Goal: Task Accomplishment & Management: Use online tool/utility

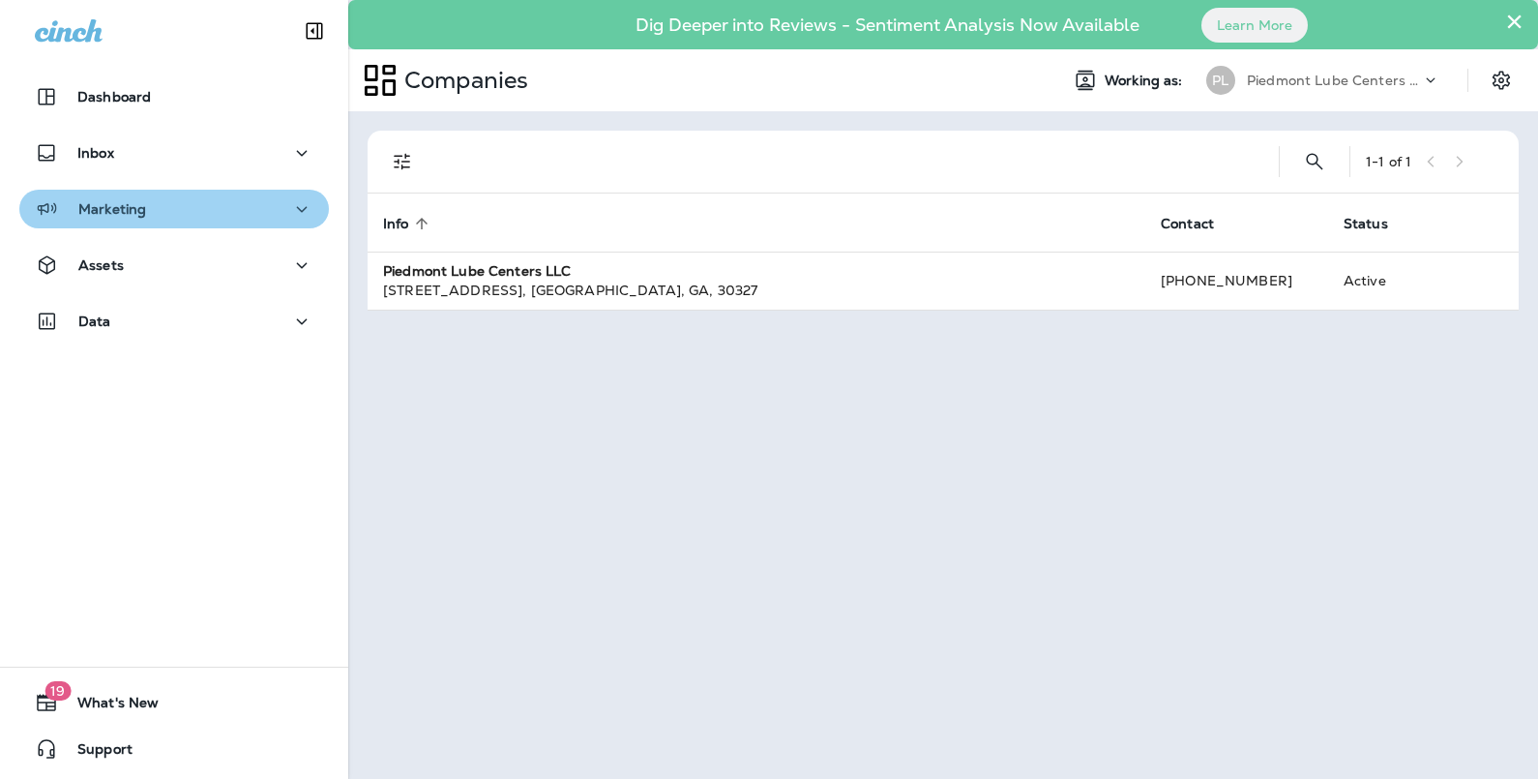
click at [266, 211] on div "Marketing" at bounding box center [174, 209] width 279 height 24
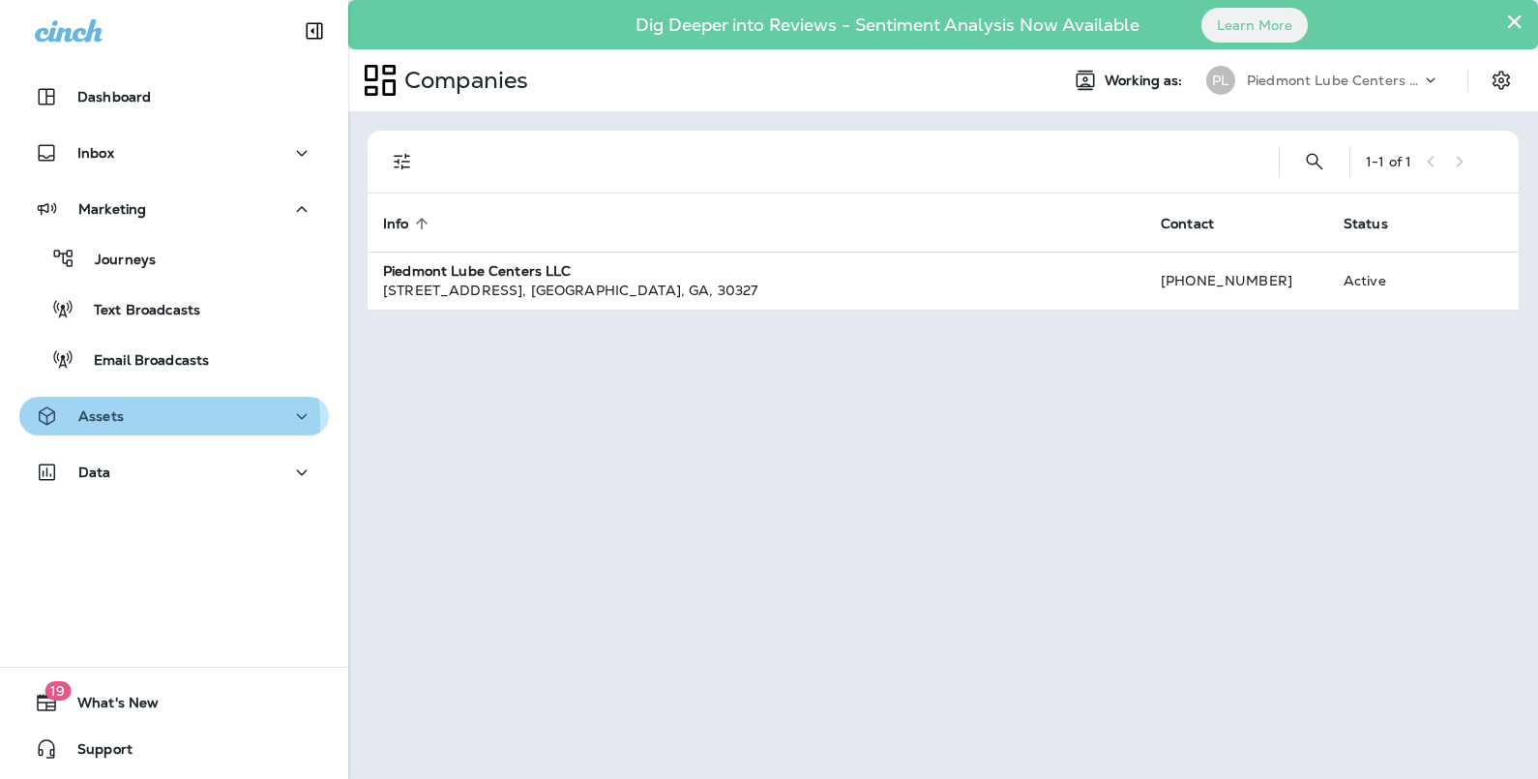
click at [119, 420] on p "Assets" at bounding box center [100, 415] width 45 height 15
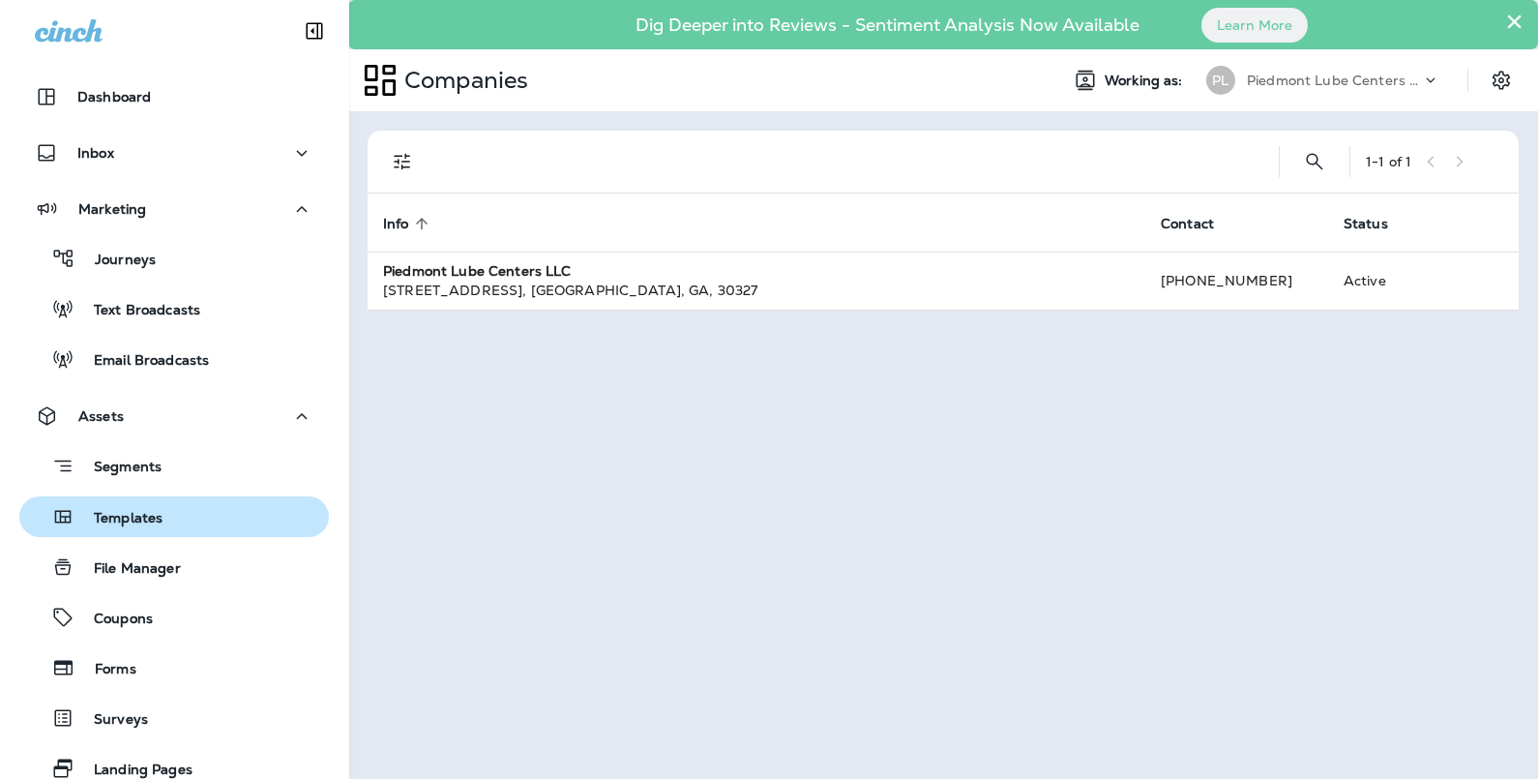
click at [121, 518] on p "Templates" at bounding box center [118, 519] width 88 height 18
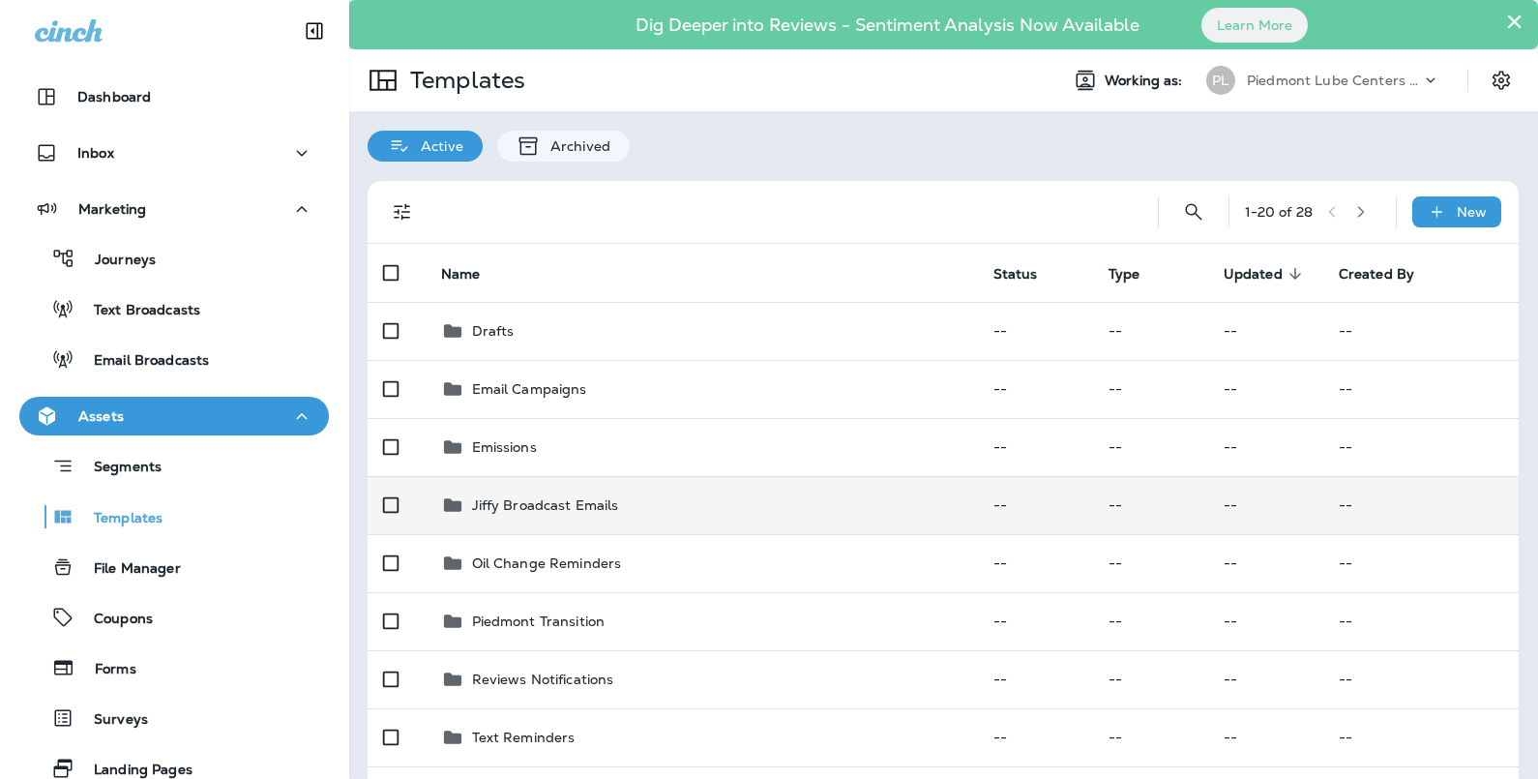
click at [529, 518] on td "Jiffy Broadcast Emails" at bounding box center [702, 505] width 552 height 58
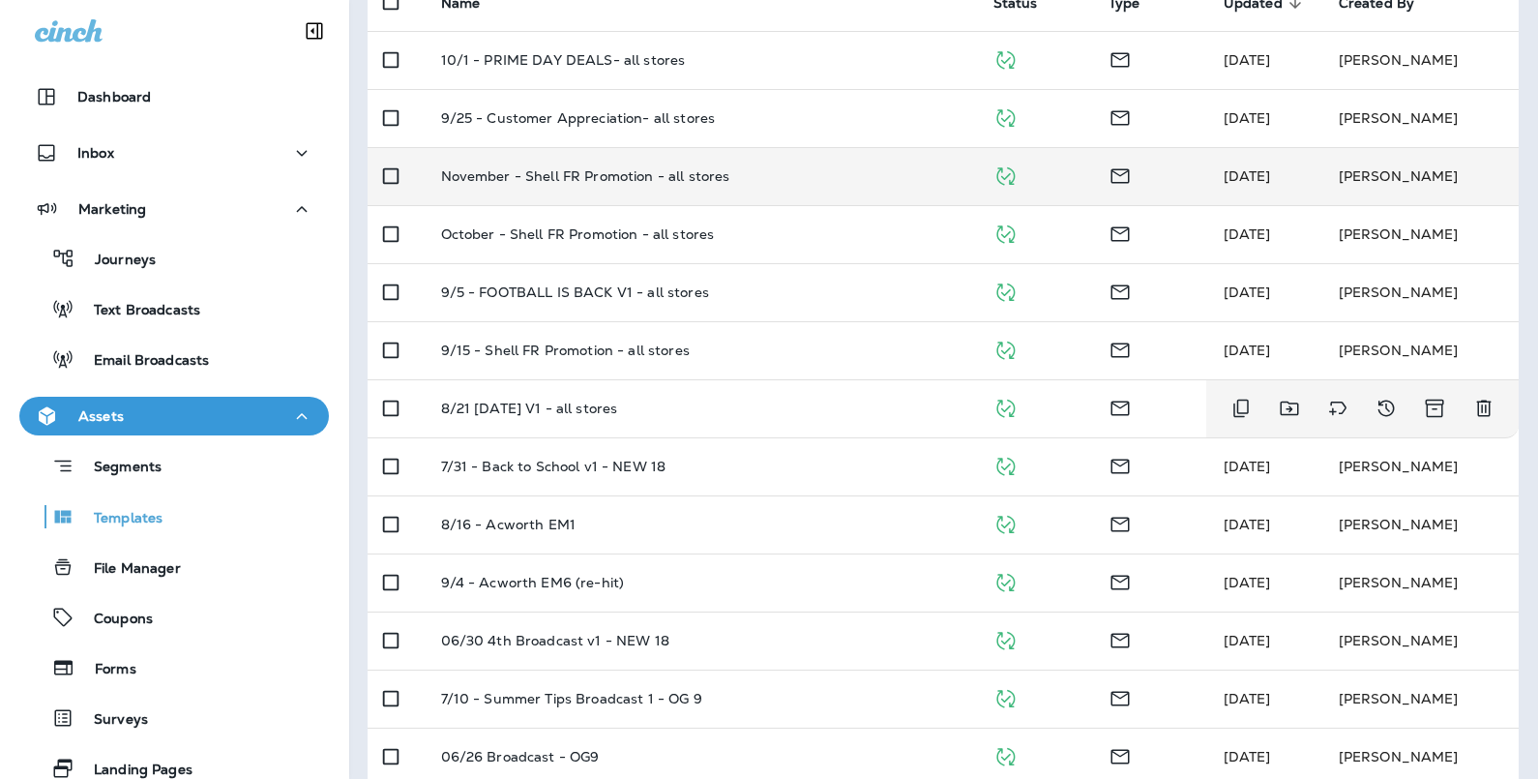
scroll to position [272, 0]
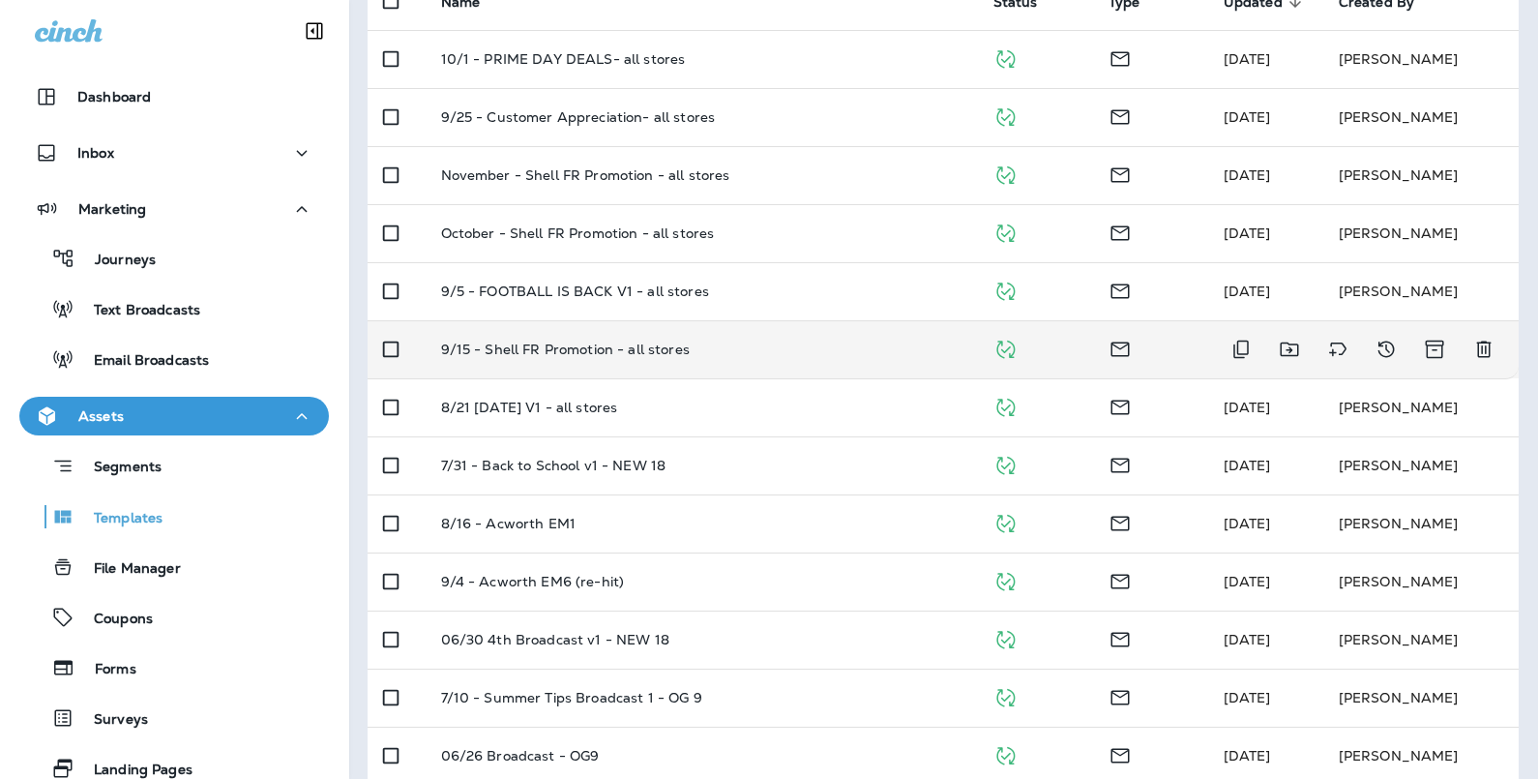
click at [520, 350] on p "9/15 - Shell FR Promotion - all stores" at bounding box center [565, 348] width 249 height 15
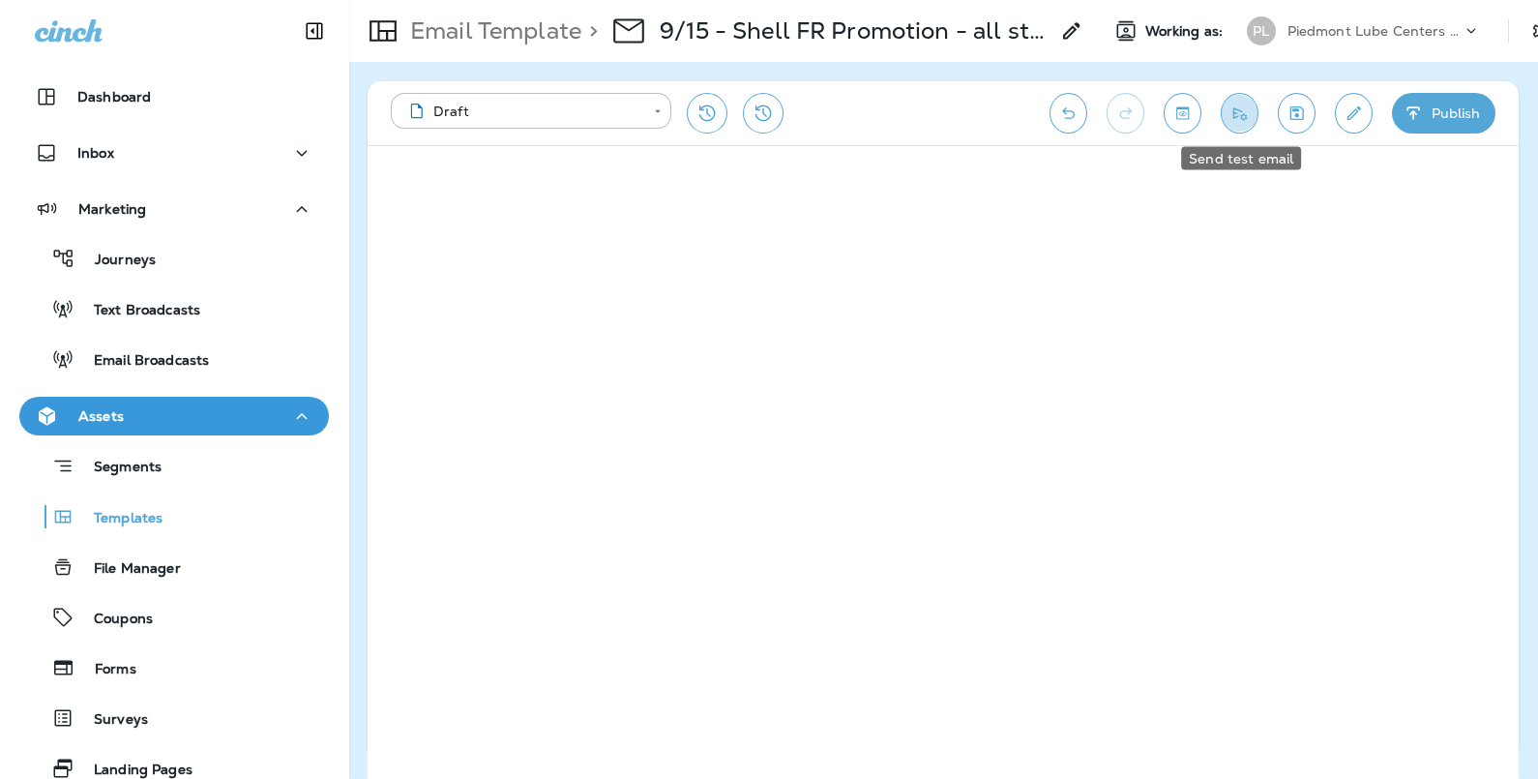
click at [1240, 111] on icon "Send test email" at bounding box center [1240, 113] width 14 height 13
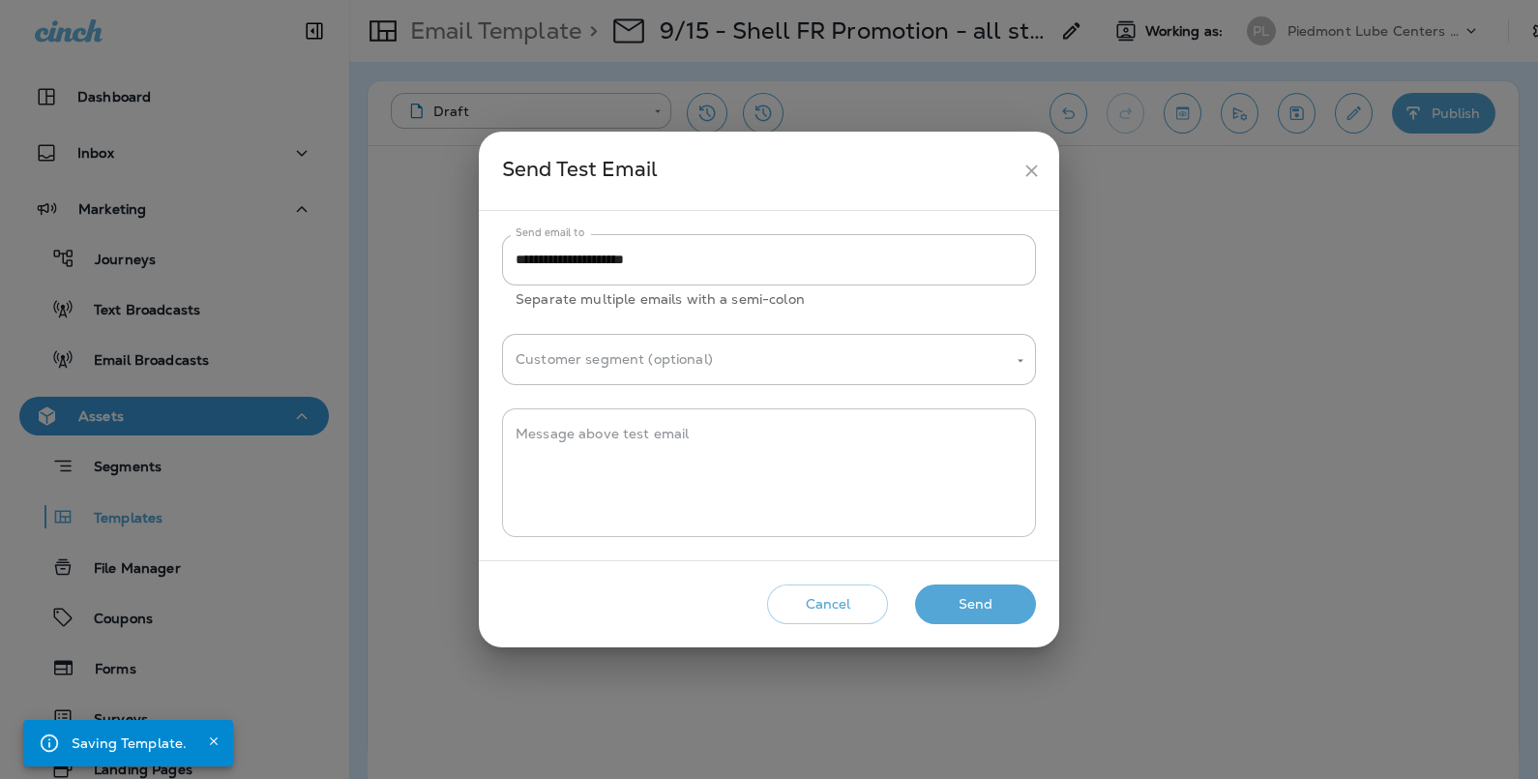
click at [663, 431] on textarea "Message above test email" at bounding box center [769, 473] width 507 height 97
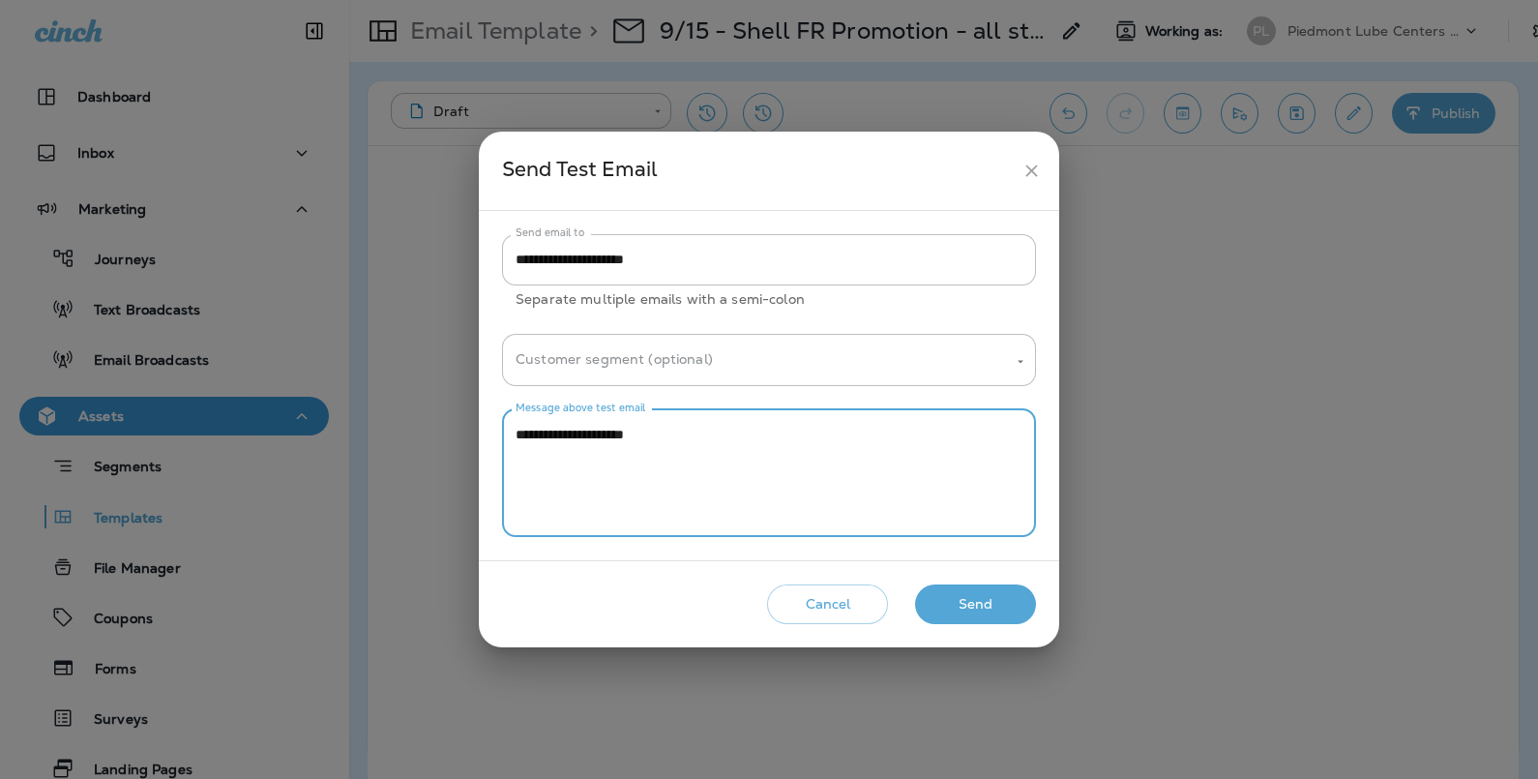
type textarea "**********"
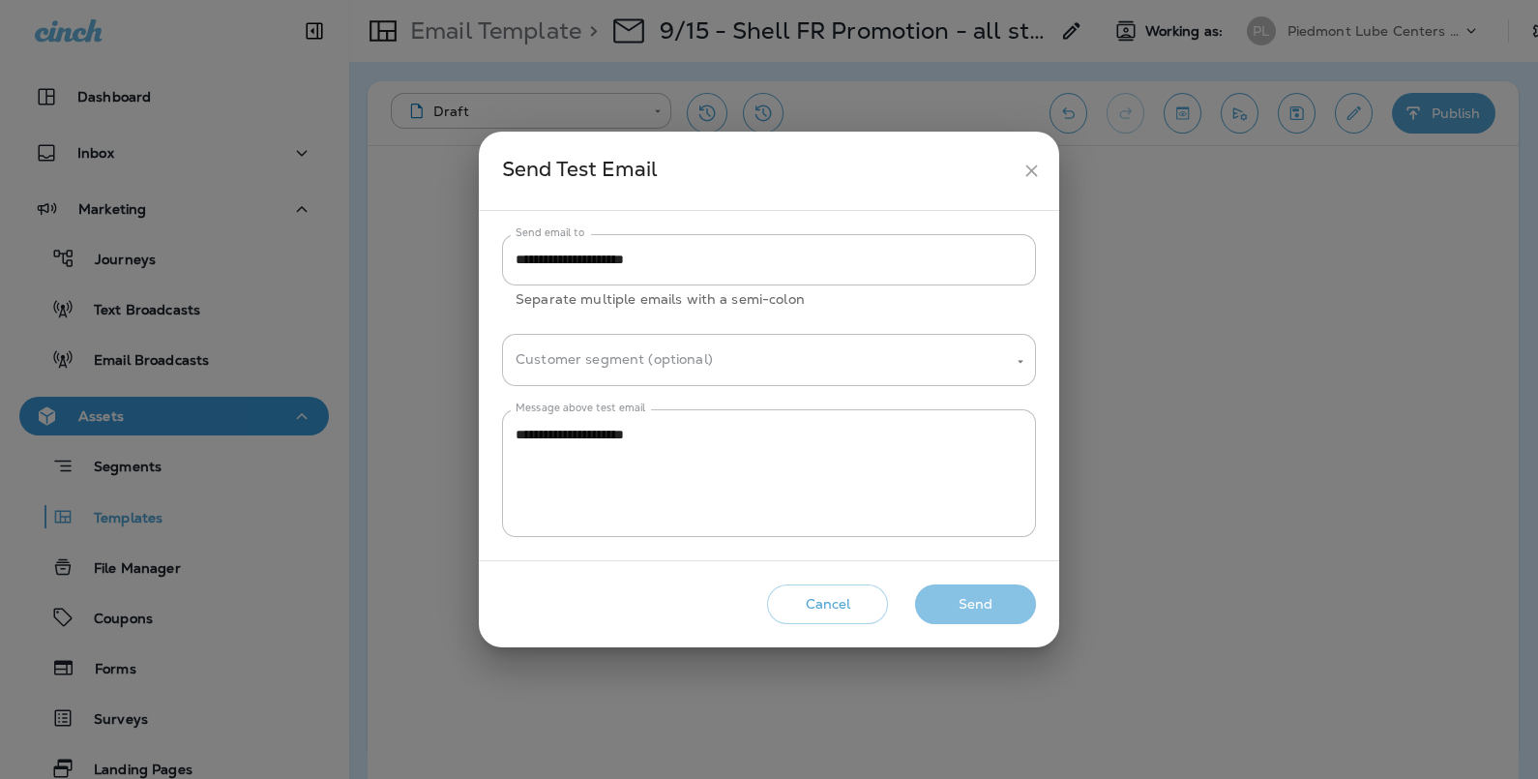
click at [977, 608] on button "Send" at bounding box center [975, 604] width 121 height 40
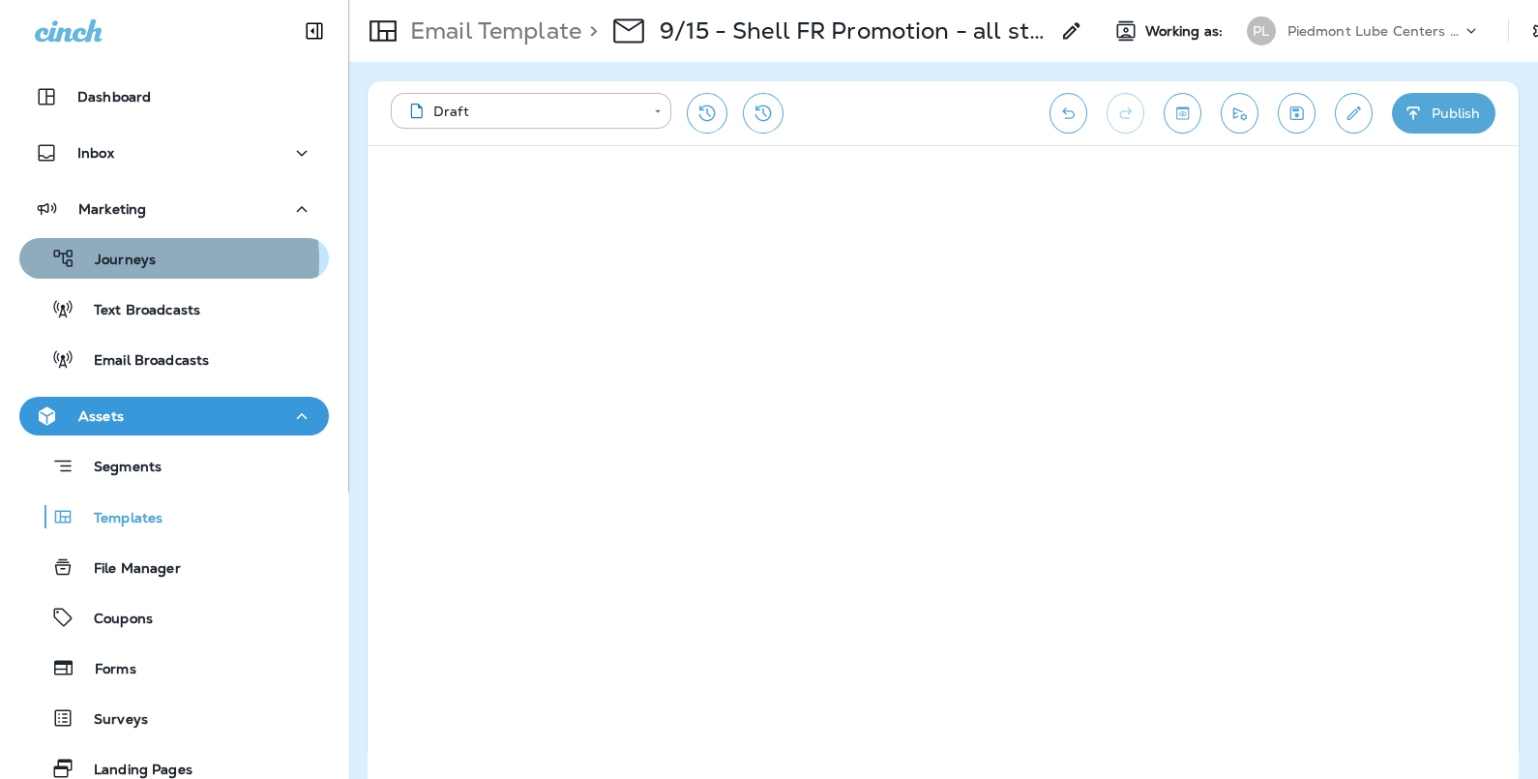
click at [104, 261] on p "Journeys" at bounding box center [115, 261] width 80 height 18
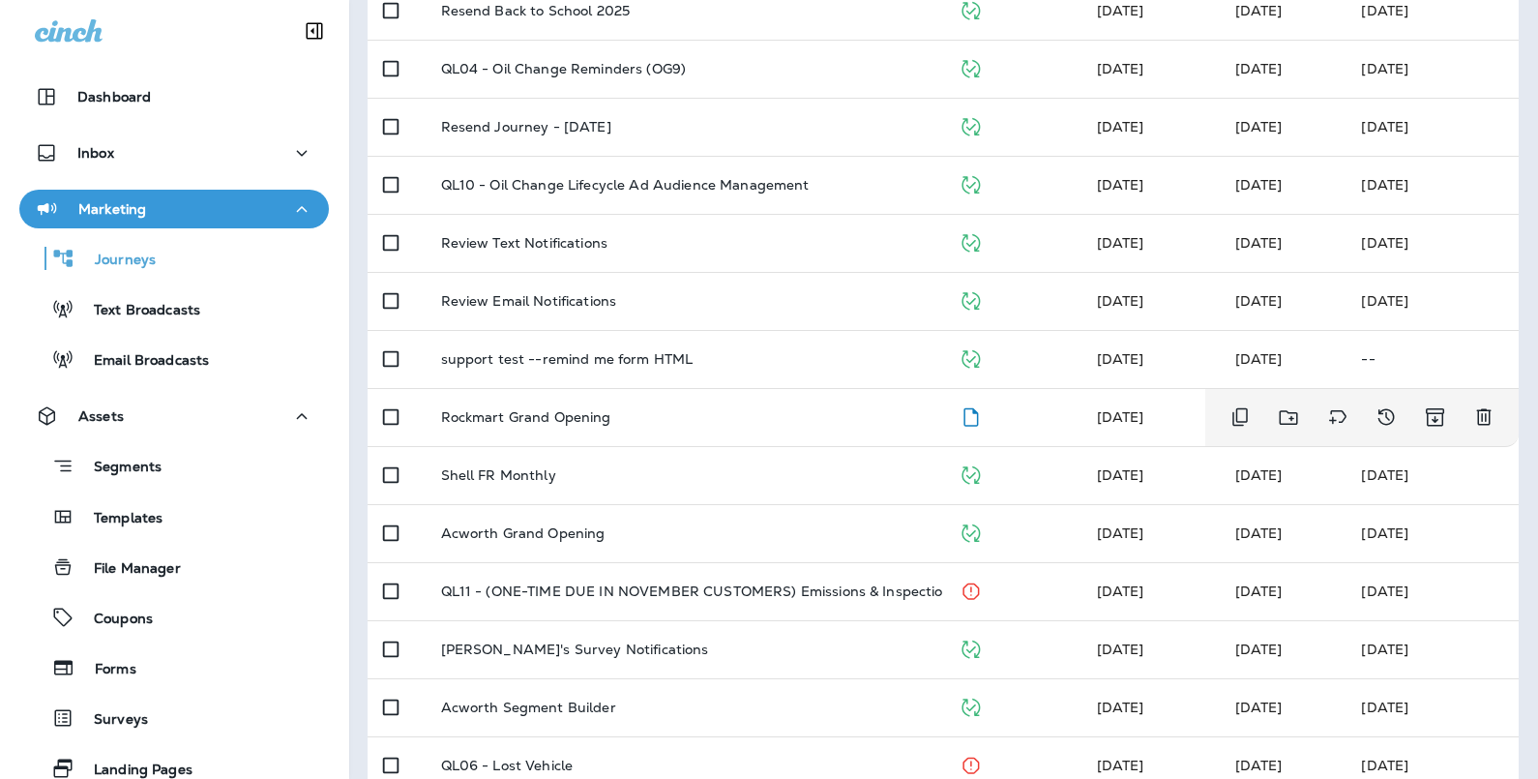
scroll to position [555, 0]
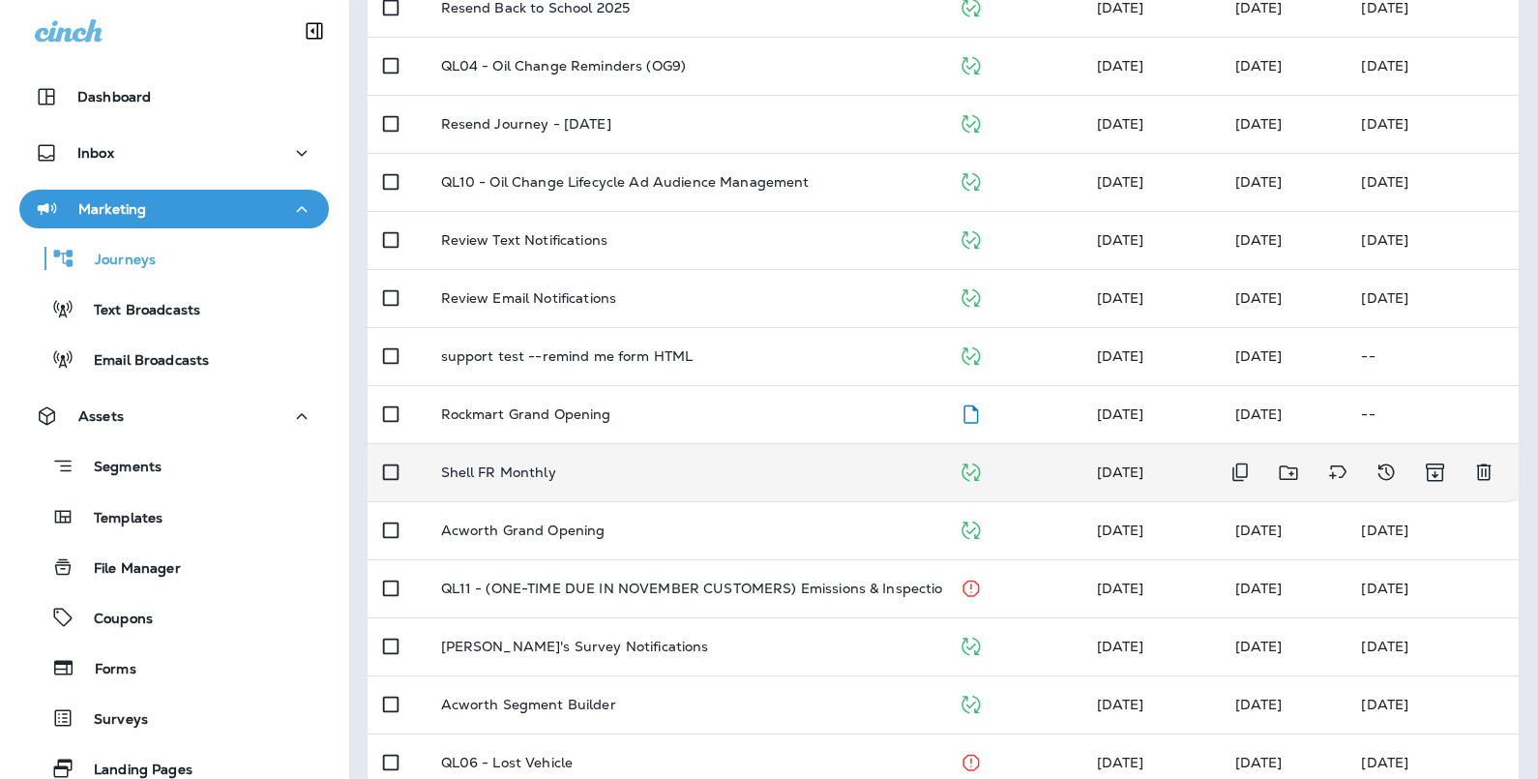
click at [534, 465] on p "Shell FR Monthly" at bounding box center [498, 471] width 115 height 15
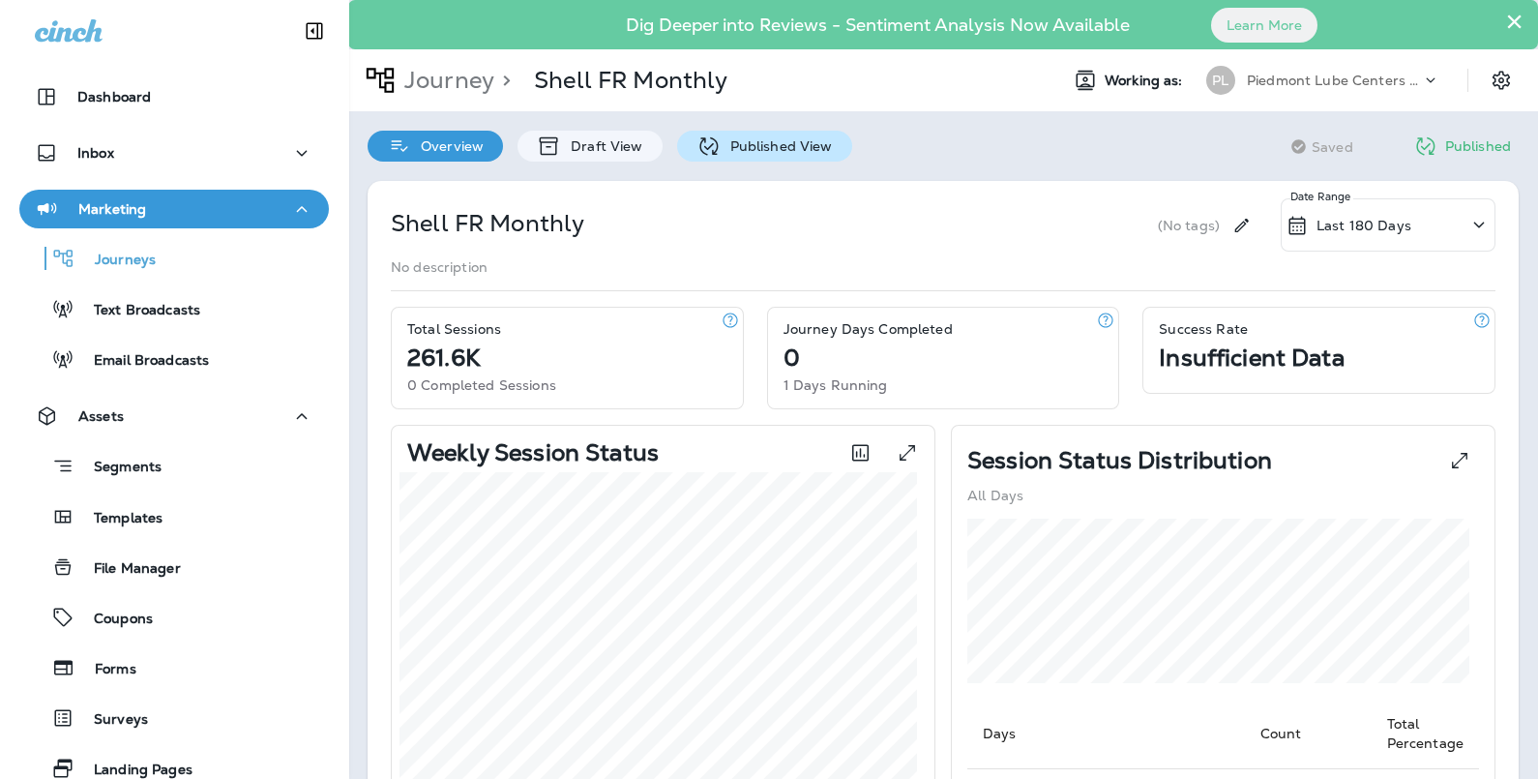
click at [727, 155] on div "Published View" at bounding box center [764, 146] width 175 height 31
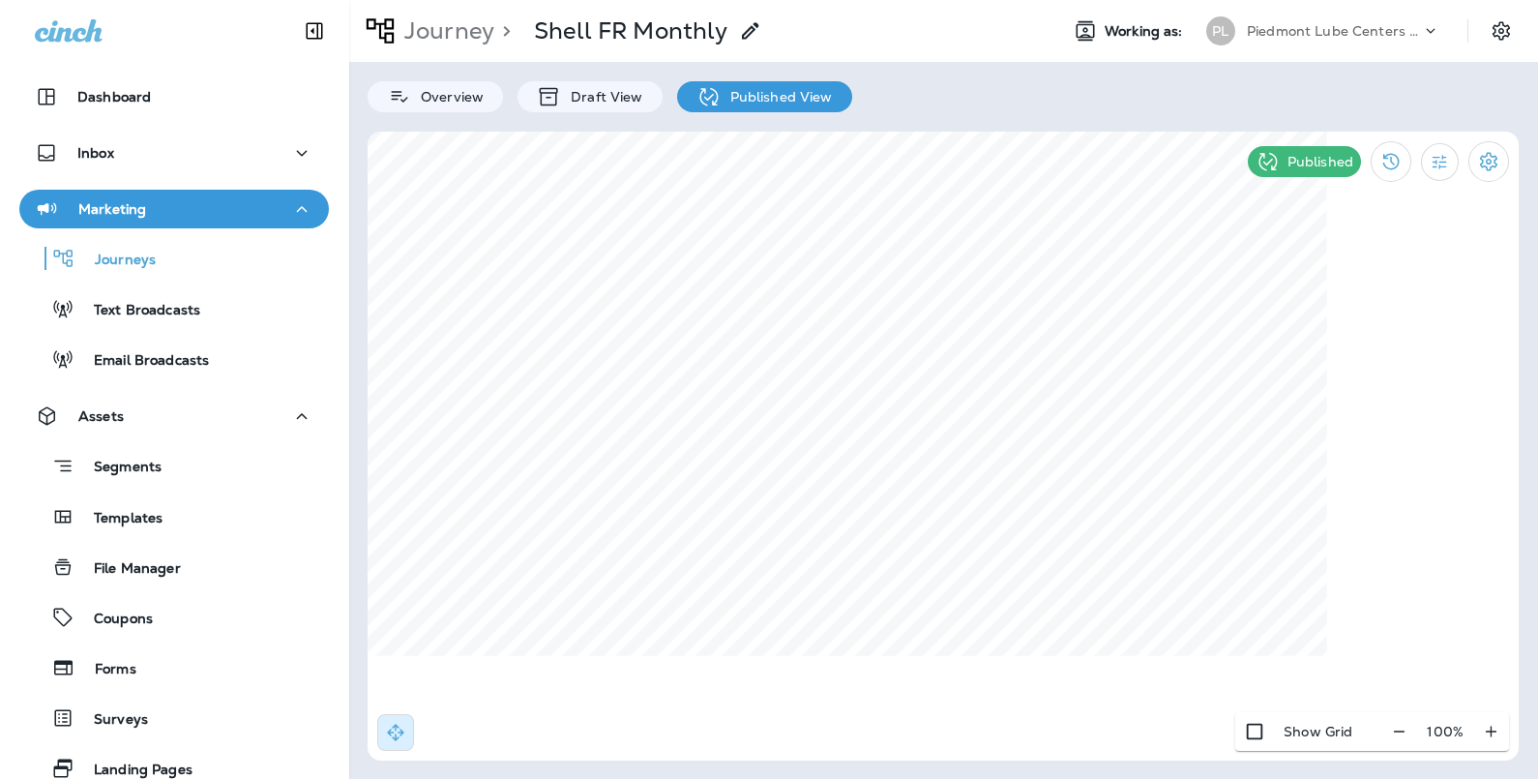
select select "*"
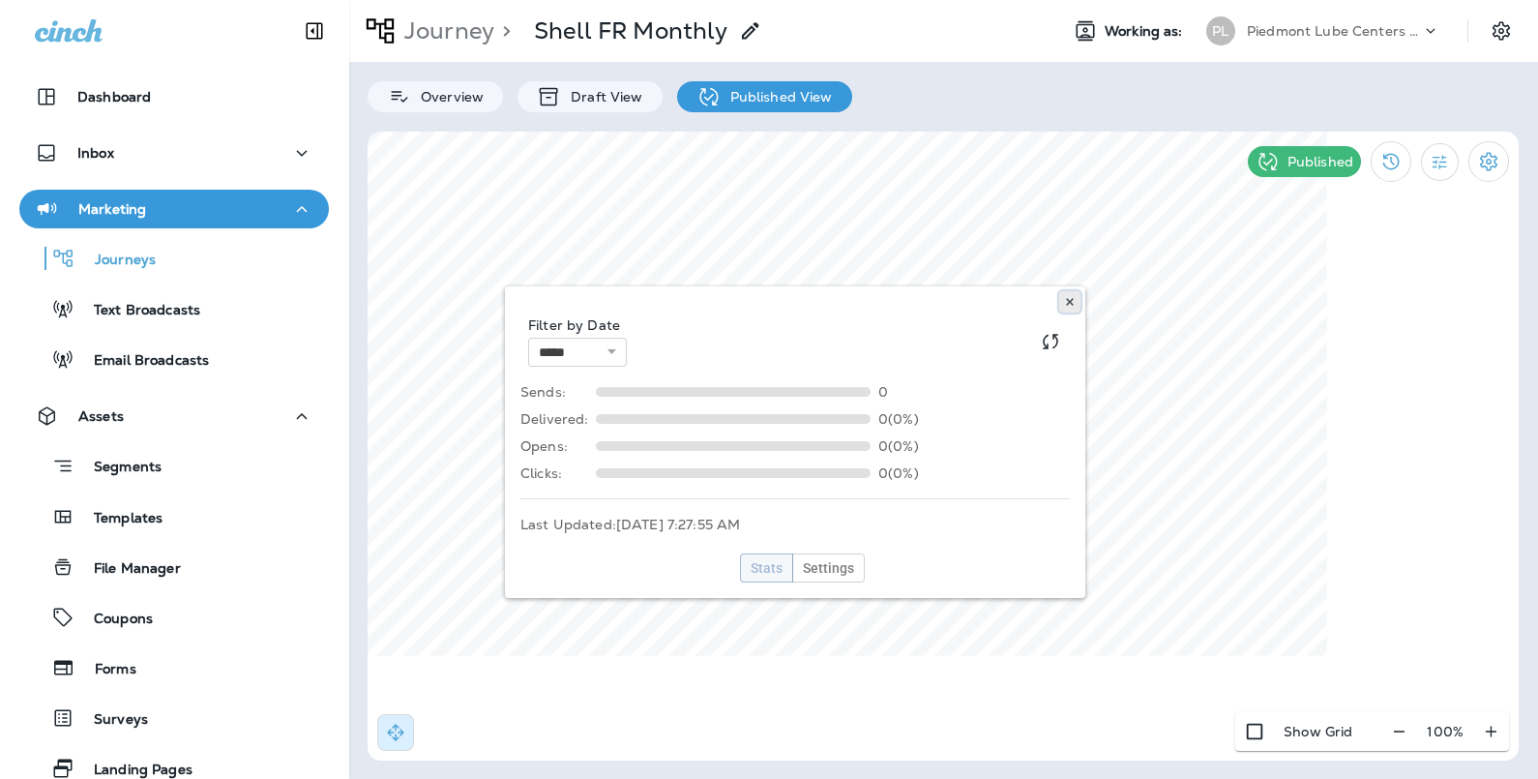
click at [1073, 305] on use at bounding box center [1069, 302] width 7 height 8
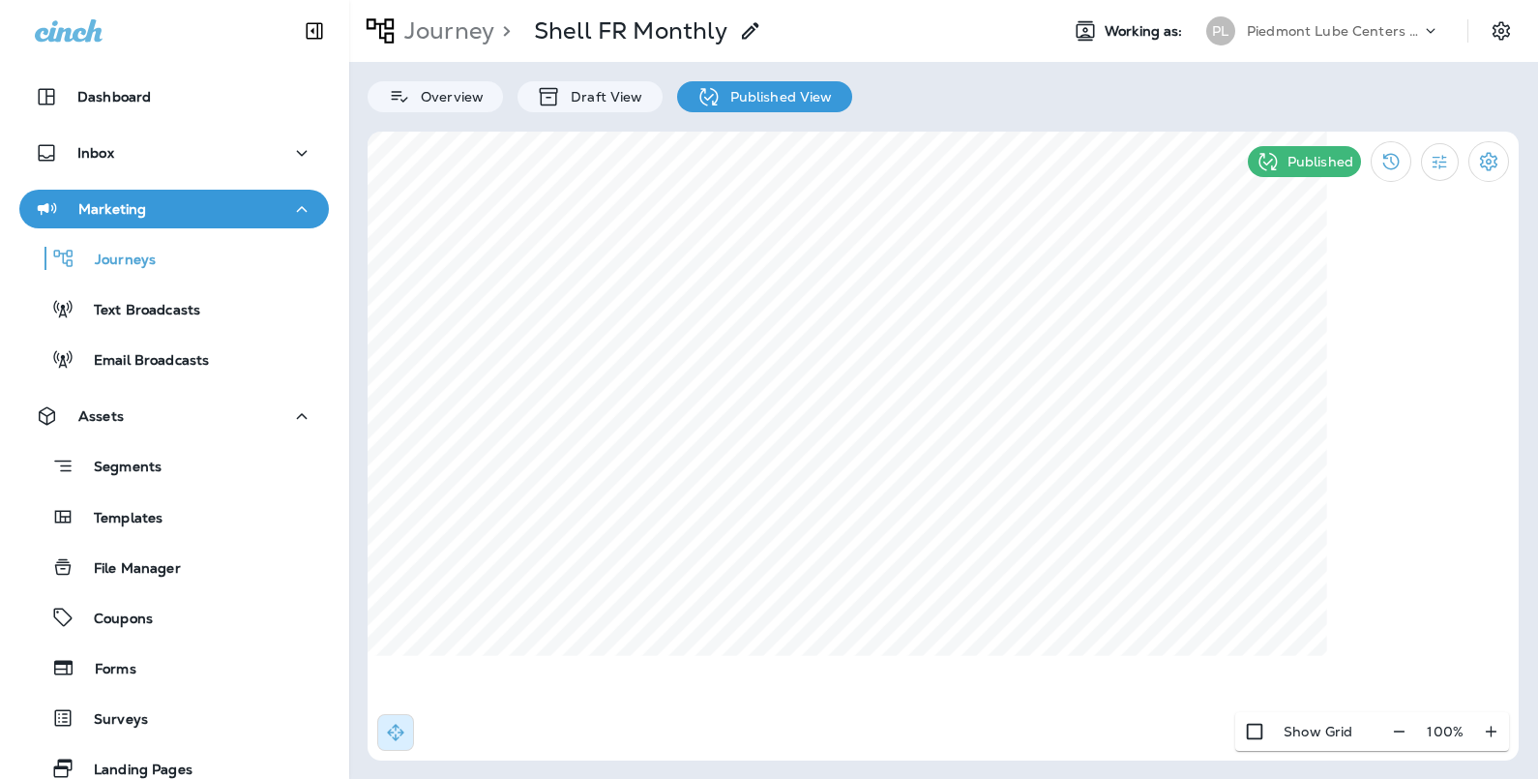
select select "*"
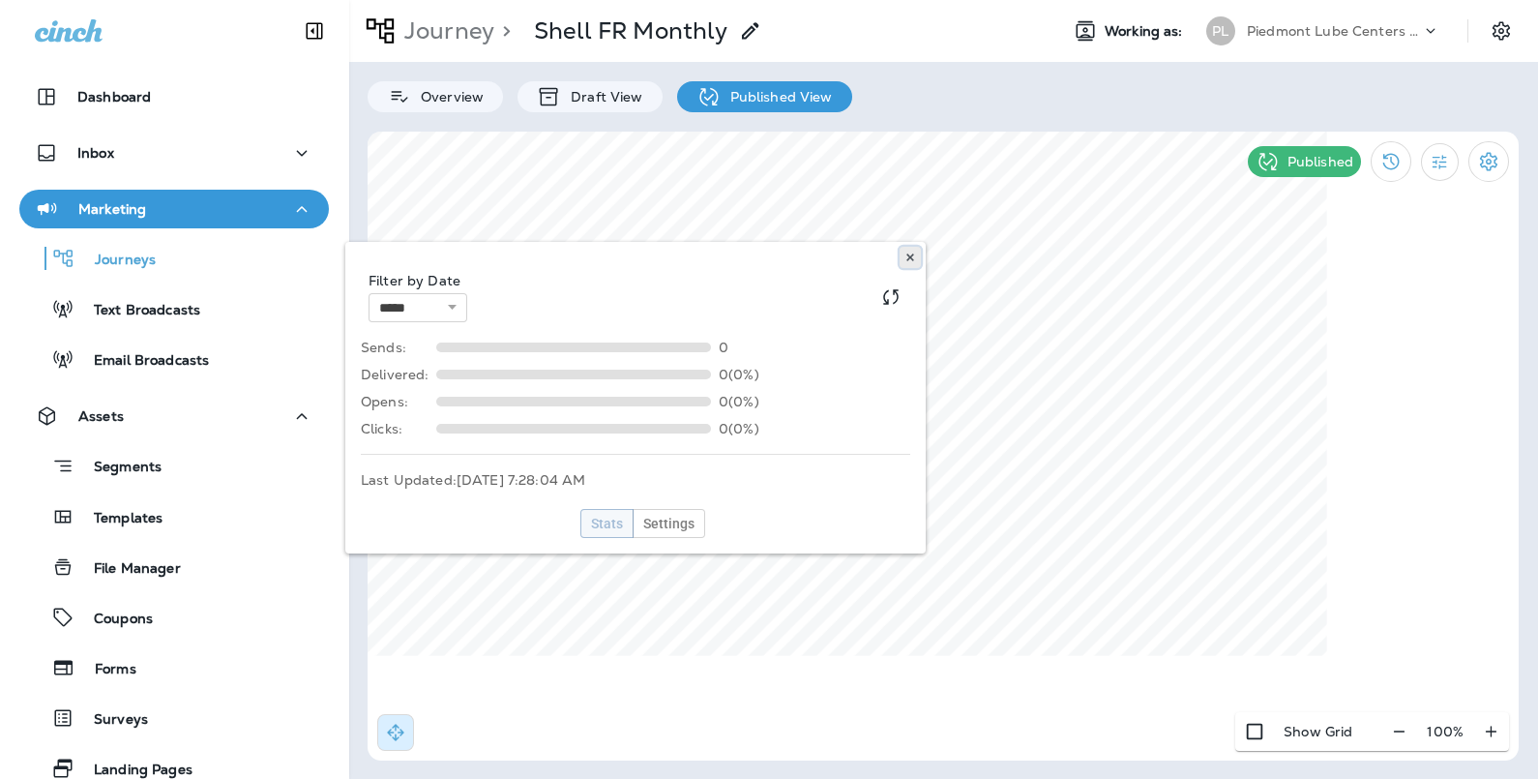
click at [910, 256] on use at bounding box center [909, 257] width 7 height 8
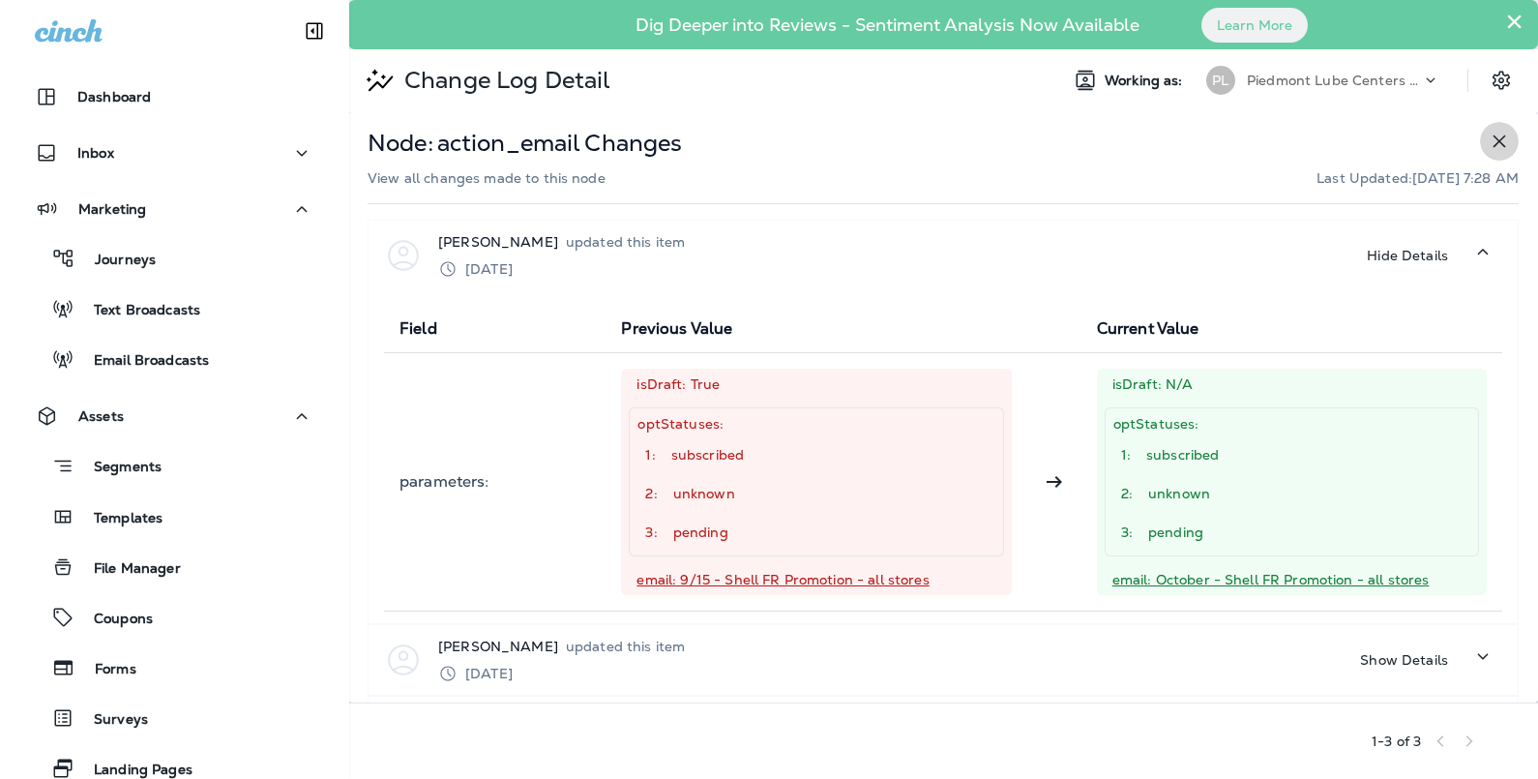
click at [1488, 137] on icon "button" at bounding box center [1499, 141] width 23 height 23
